Goal: Transaction & Acquisition: Book appointment/travel/reservation

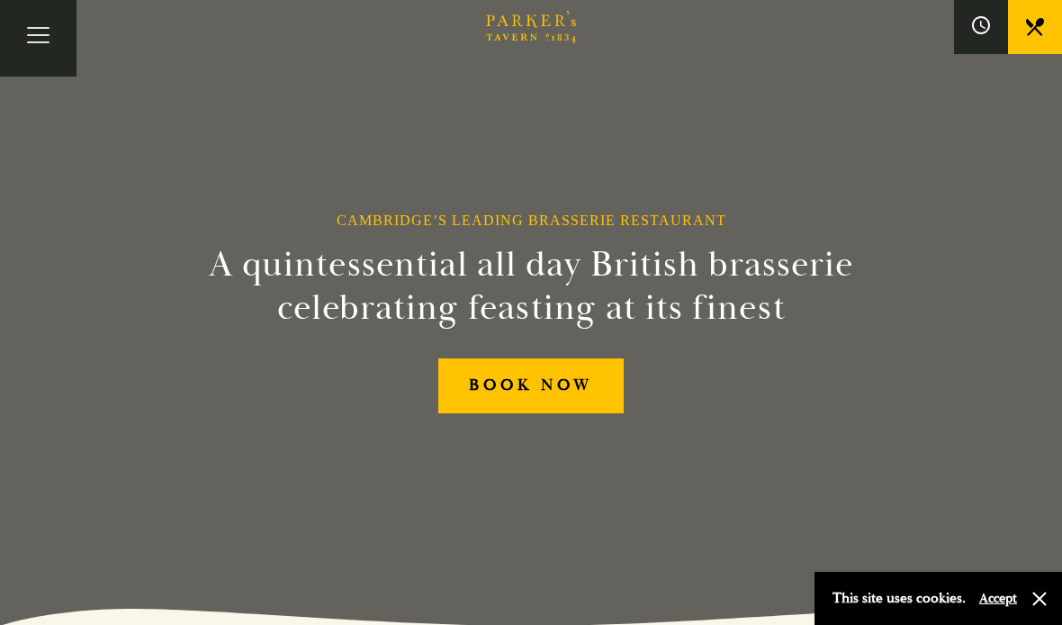
click at [23, 34] on button "Toggle navigation" at bounding box center [38, 38] width 76 height 76
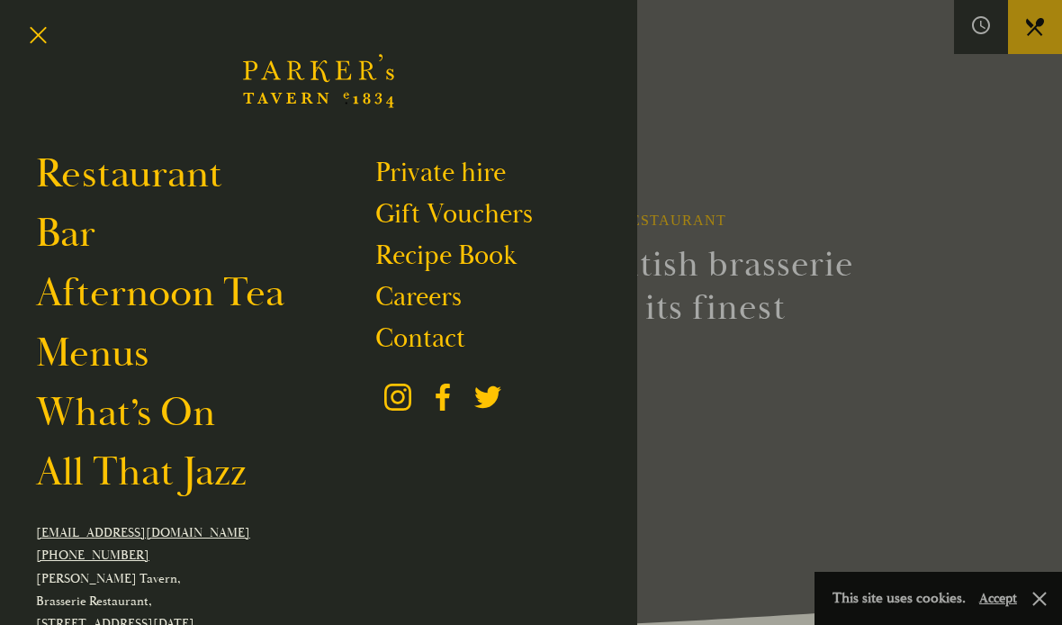
click at [234, 283] on link "Afternoon Tea" at bounding box center [160, 292] width 248 height 49
click at [422, 338] on link "Contact" at bounding box center [420, 338] width 90 height 34
click at [40, 31] on button "Toggle navigation" at bounding box center [38, 38] width 76 height 76
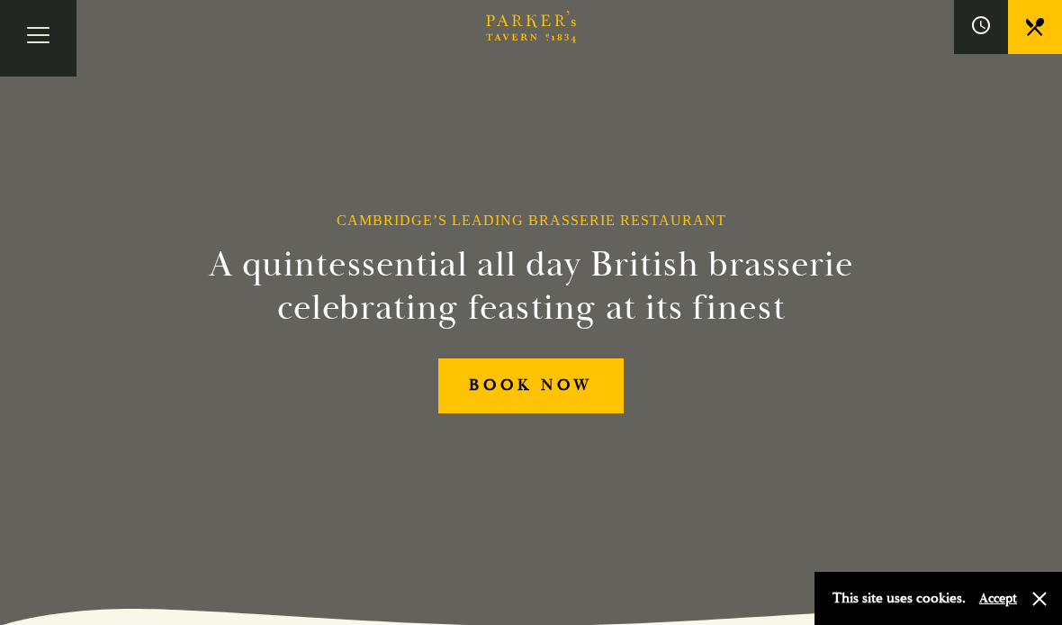
click at [1022, 39] on link at bounding box center [1035, 27] width 54 height 54
click at [54, 31] on button "Toggle navigation" at bounding box center [38, 38] width 76 height 76
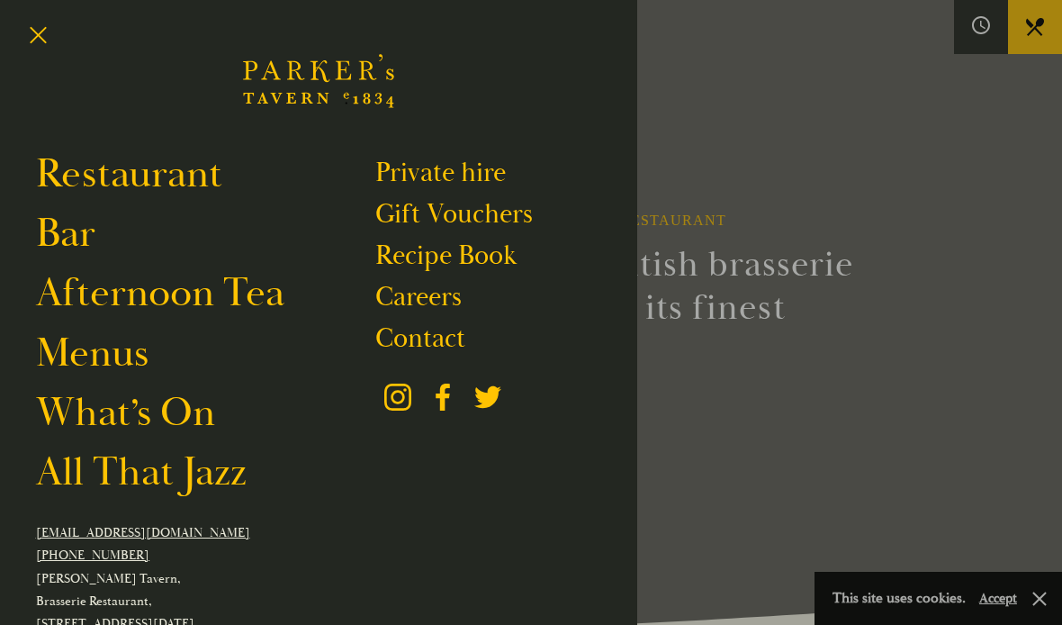
click at [895, 474] on div at bounding box center [531, 312] width 1062 height 625
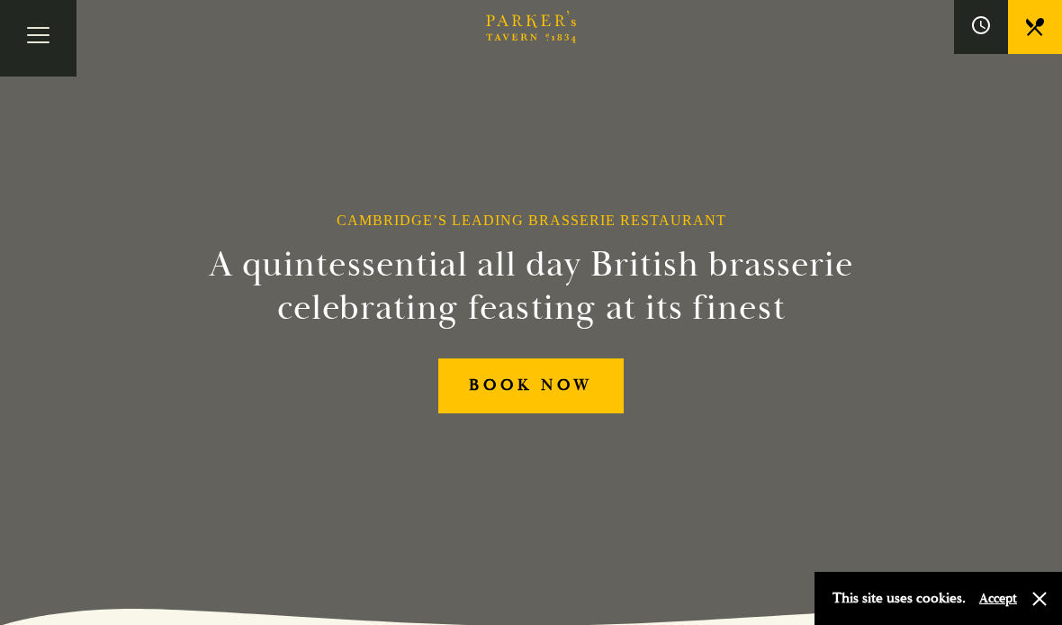
click at [1046, 599] on button "button" at bounding box center [1039, 598] width 18 height 18
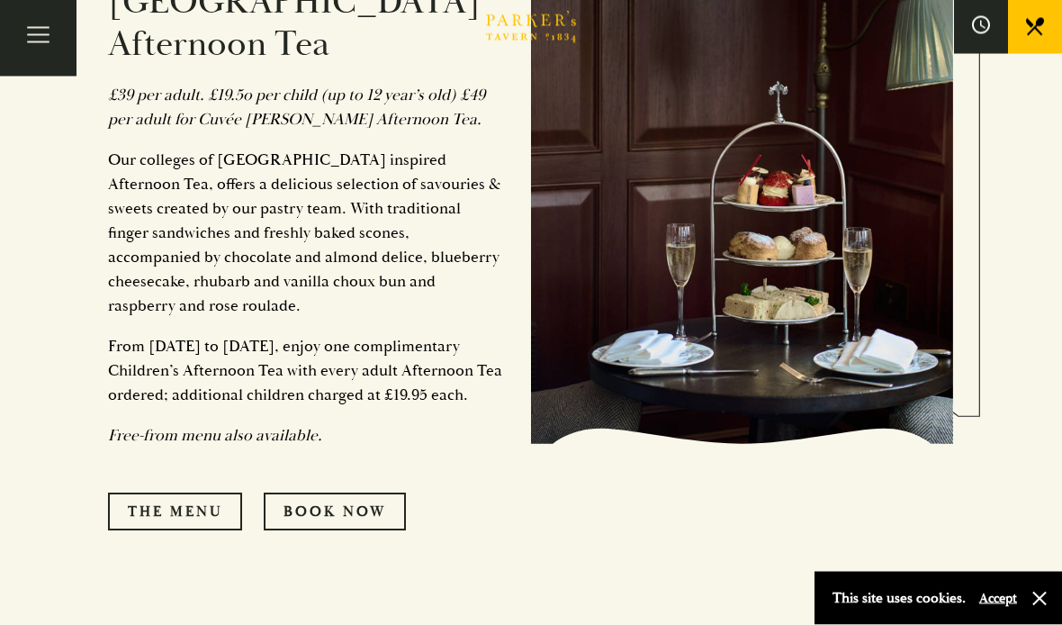
scroll to position [909, 0]
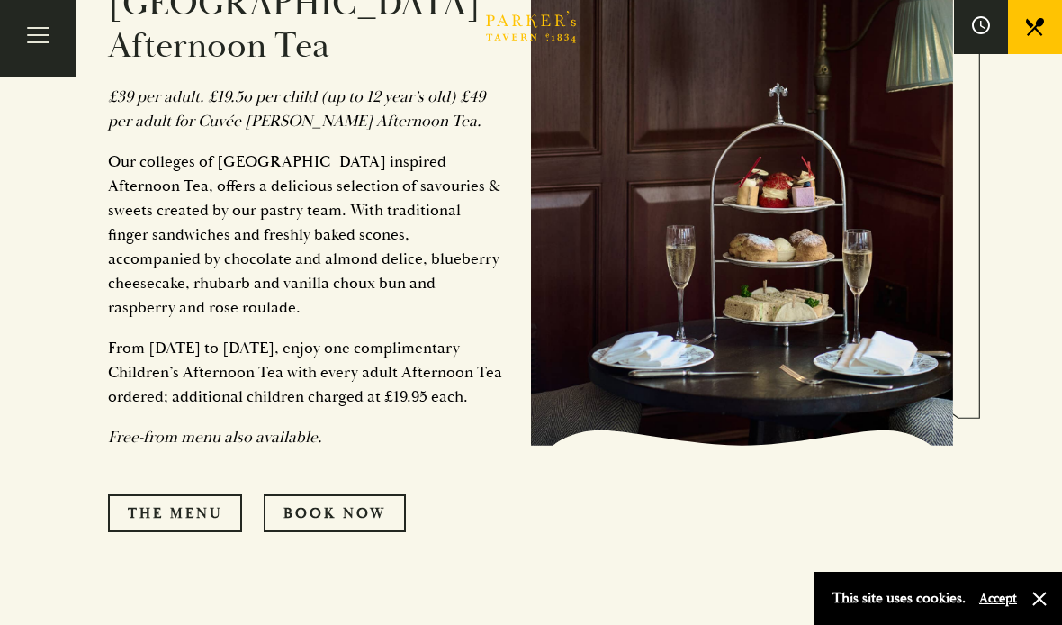
click at [168, 505] on link "The Menu" at bounding box center [175, 513] width 134 height 38
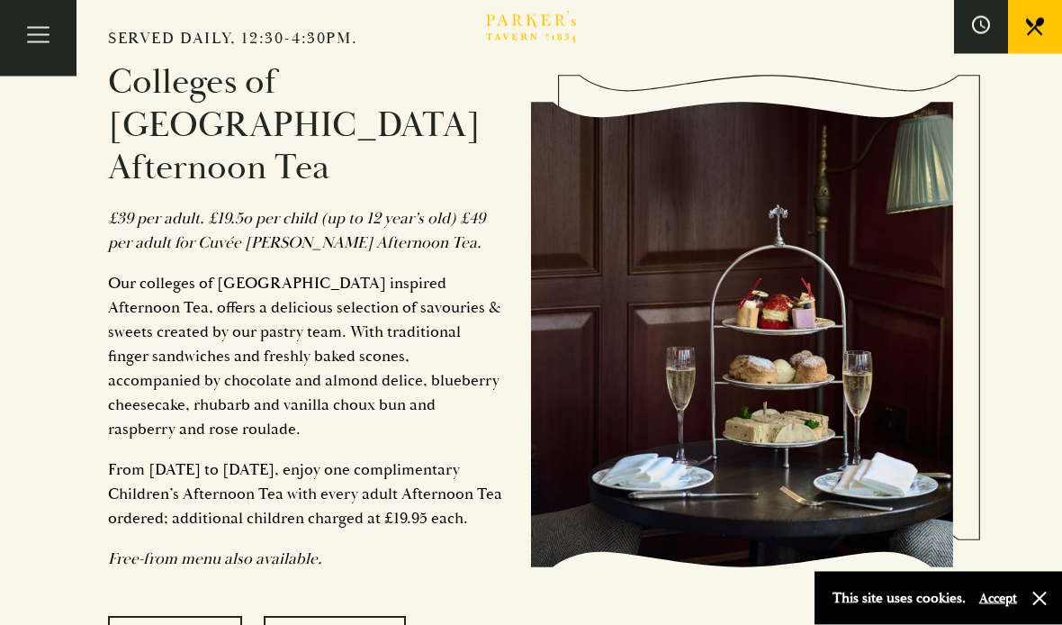
scroll to position [786, 0]
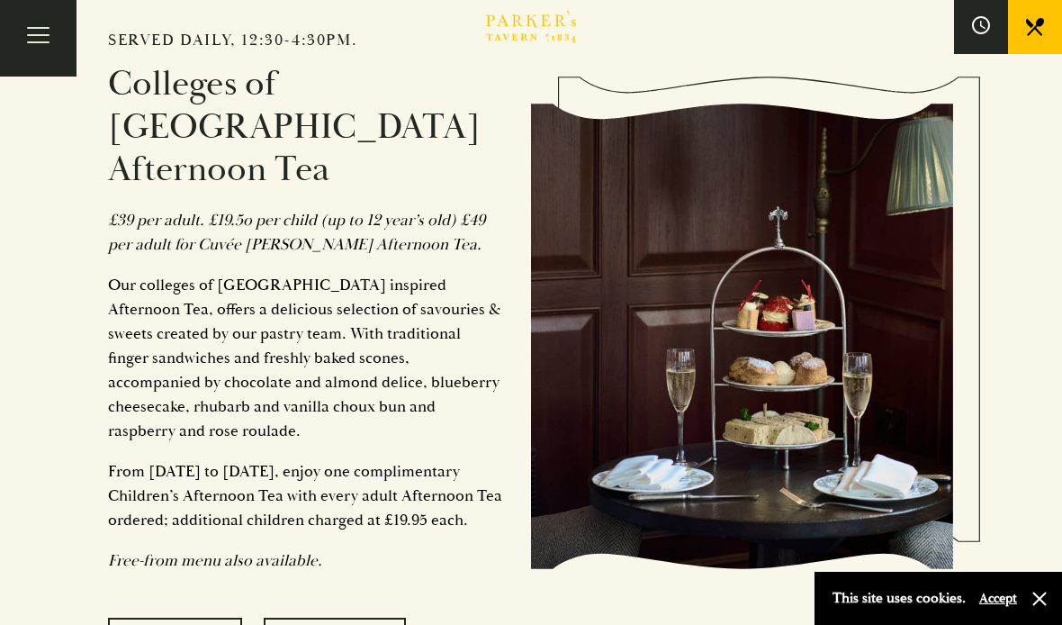
click at [49, 40] on button "Toggle navigation" at bounding box center [38, 38] width 76 height 76
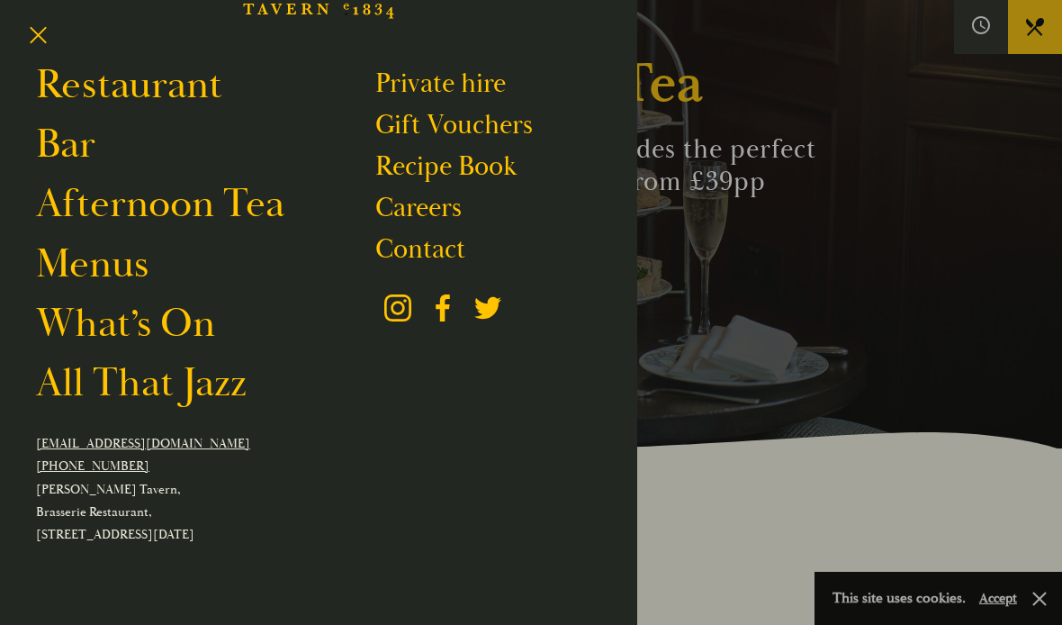
scroll to position [0, 0]
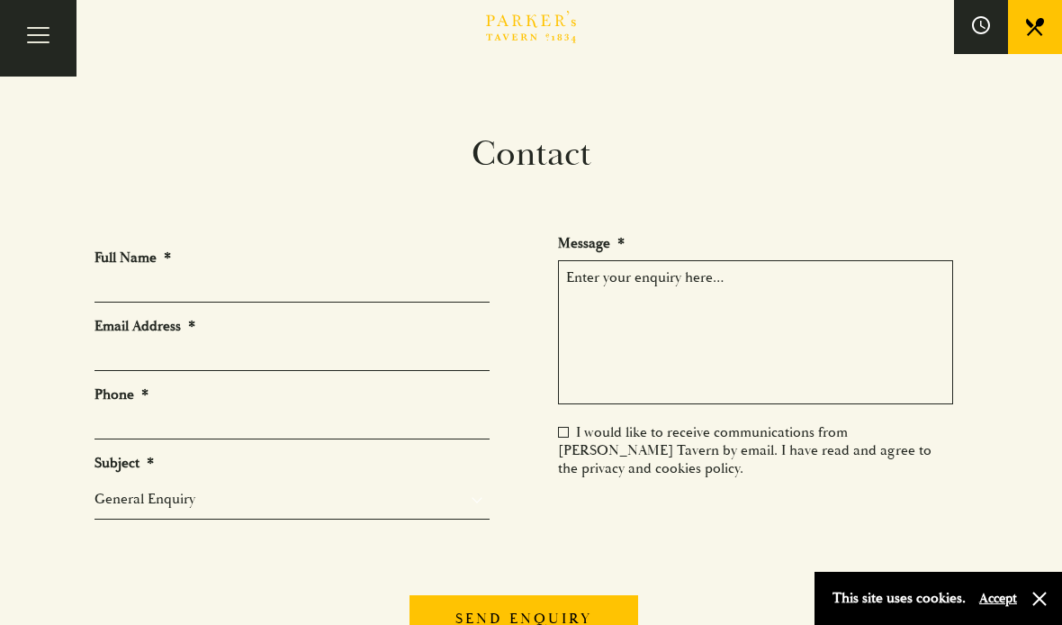
click at [1030, 599] on button "button" at bounding box center [1039, 598] width 18 height 18
